Goal: Check status: Check status

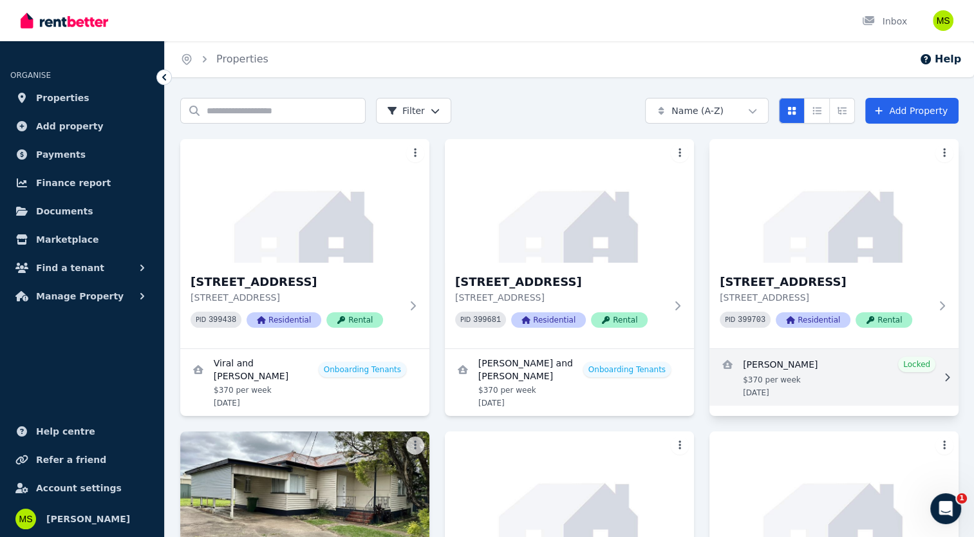
click at [859, 362] on link "View details for Jarrod McKenzie" at bounding box center [833, 377] width 249 height 57
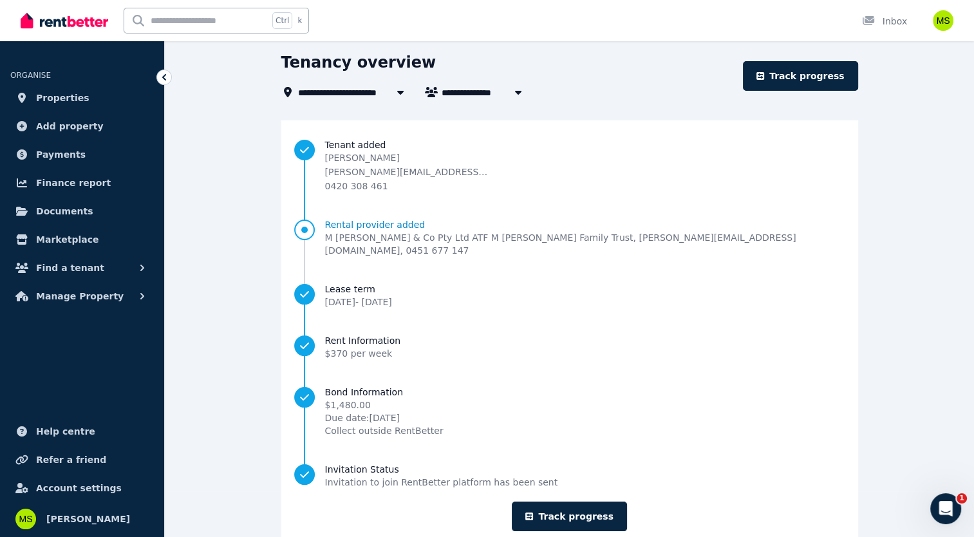
scroll to position [68, 0]
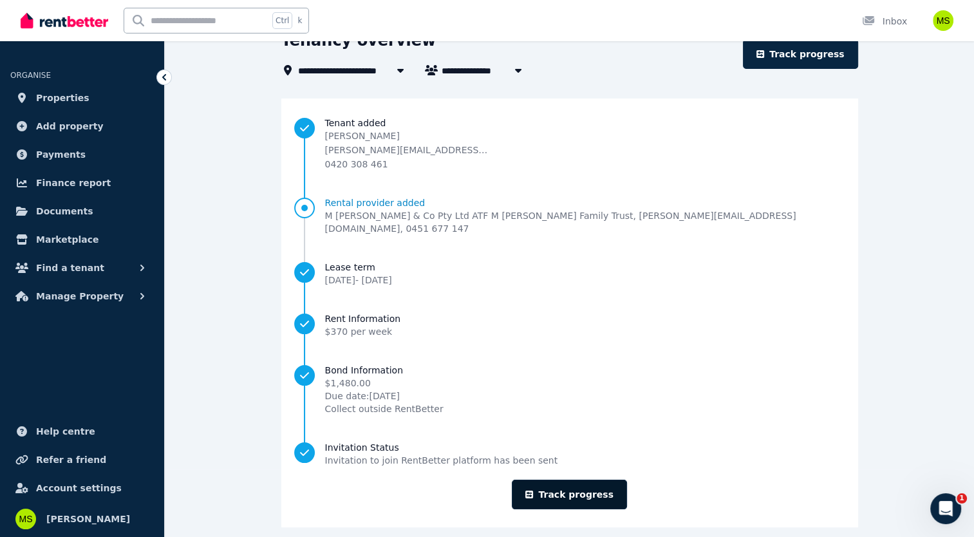
click at [553, 479] on link "Track progress" at bounding box center [569, 494] width 115 height 30
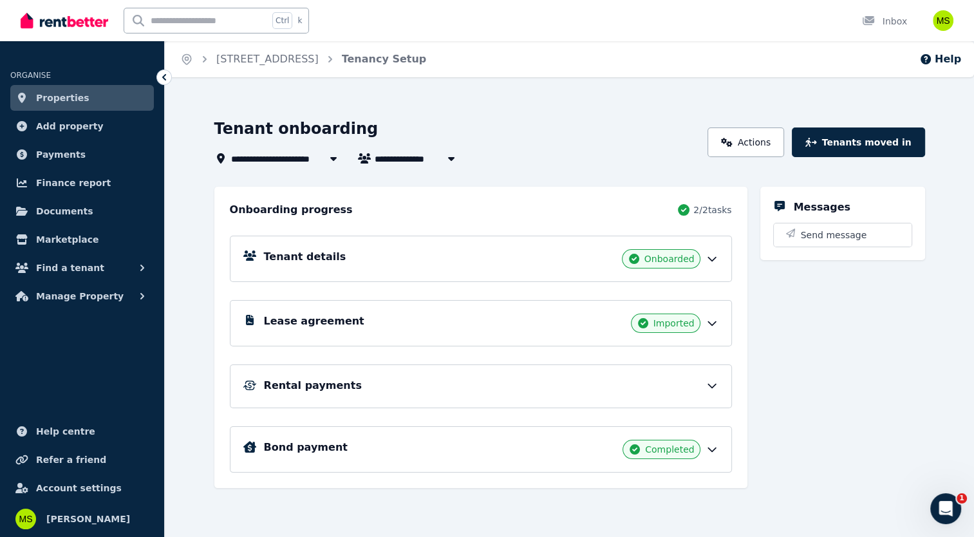
click at [448, 382] on div "Rental payments" at bounding box center [491, 385] width 454 height 15
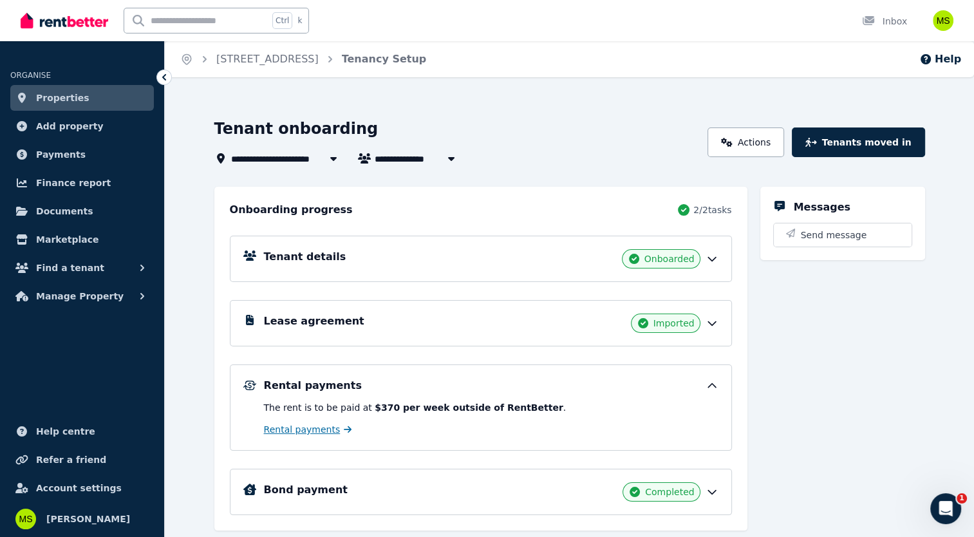
click at [308, 430] on span "Rental payments" at bounding box center [302, 429] width 77 height 13
